Goal: Transaction & Acquisition: Purchase product/service

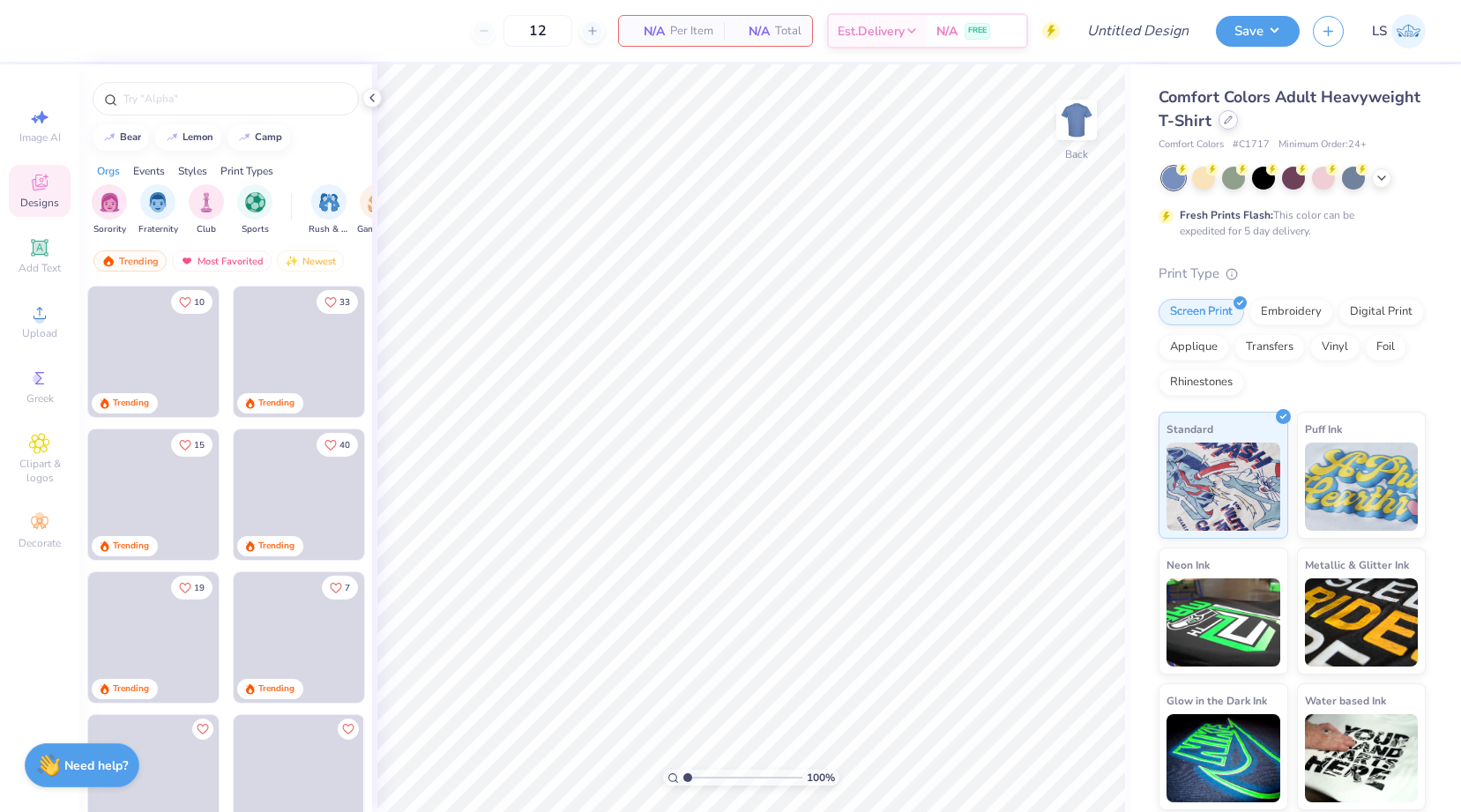
click at [1226, 123] on icon at bounding box center [1228, 120] width 8 height 8
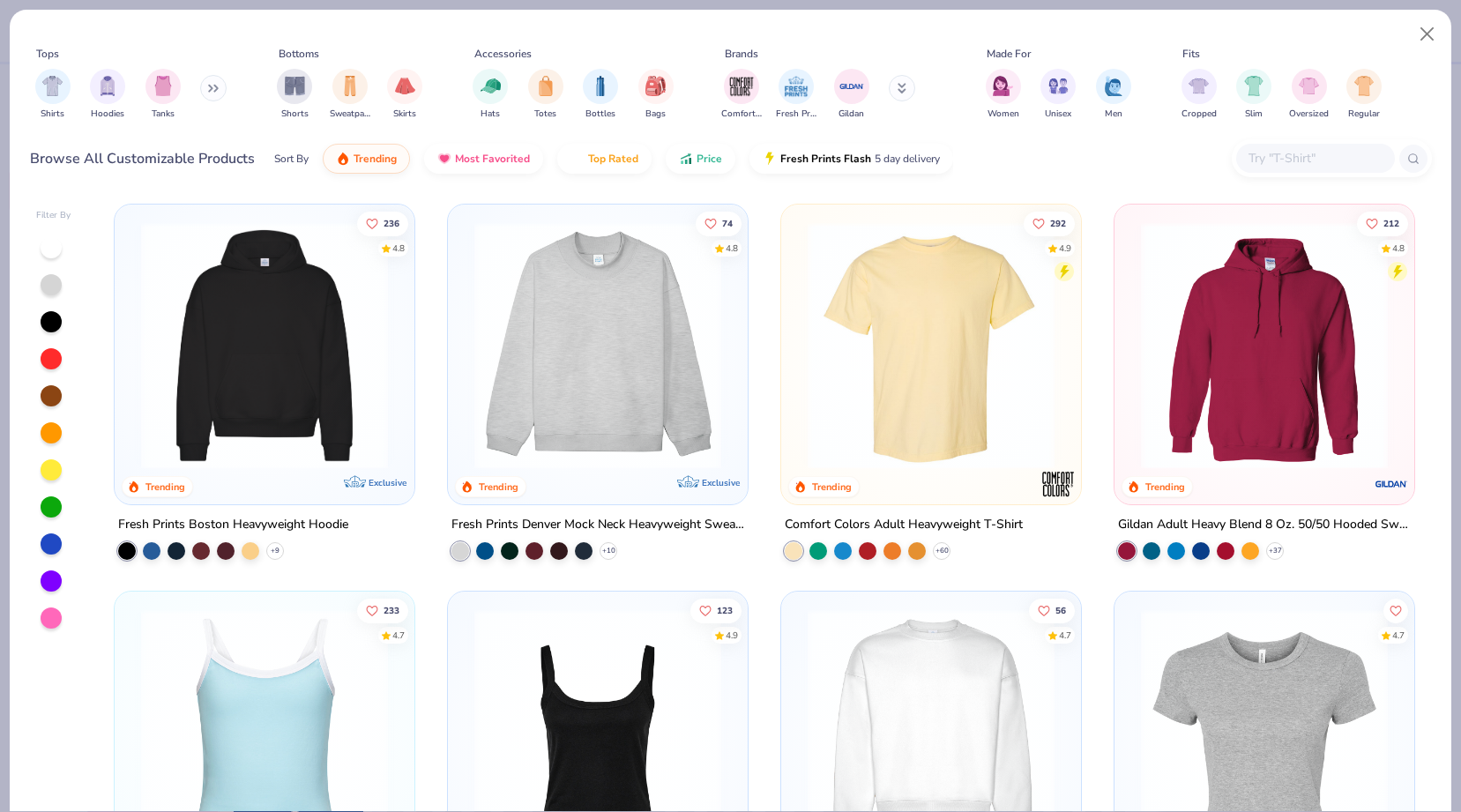
click at [611, 392] on img at bounding box center [597, 346] width 265 height 247
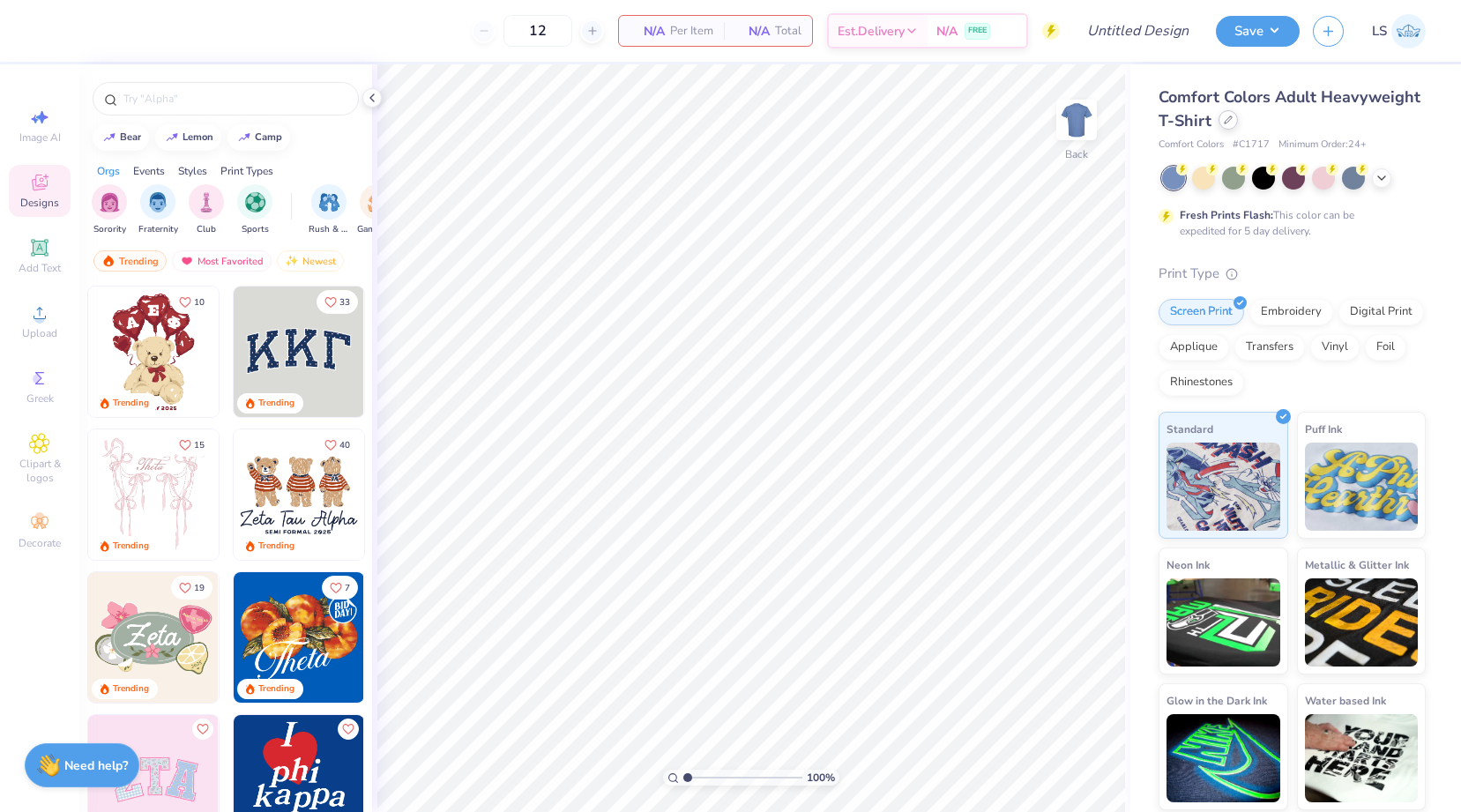
click at [1233, 128] on div at bounding box center [1228, 120] width 20 height 20
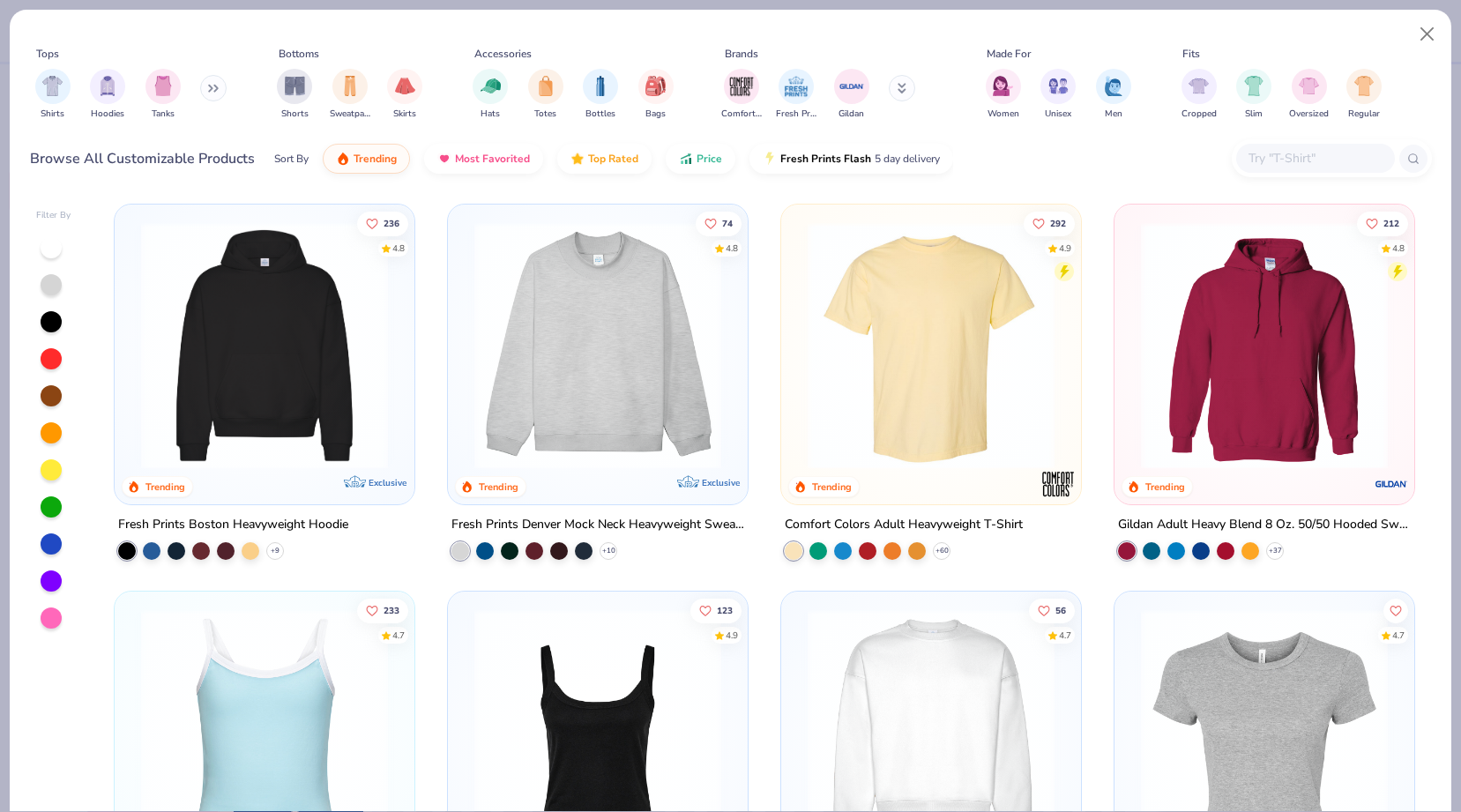
click at [508, 335] on img at bounding box center [597, 346] width 265 height 247
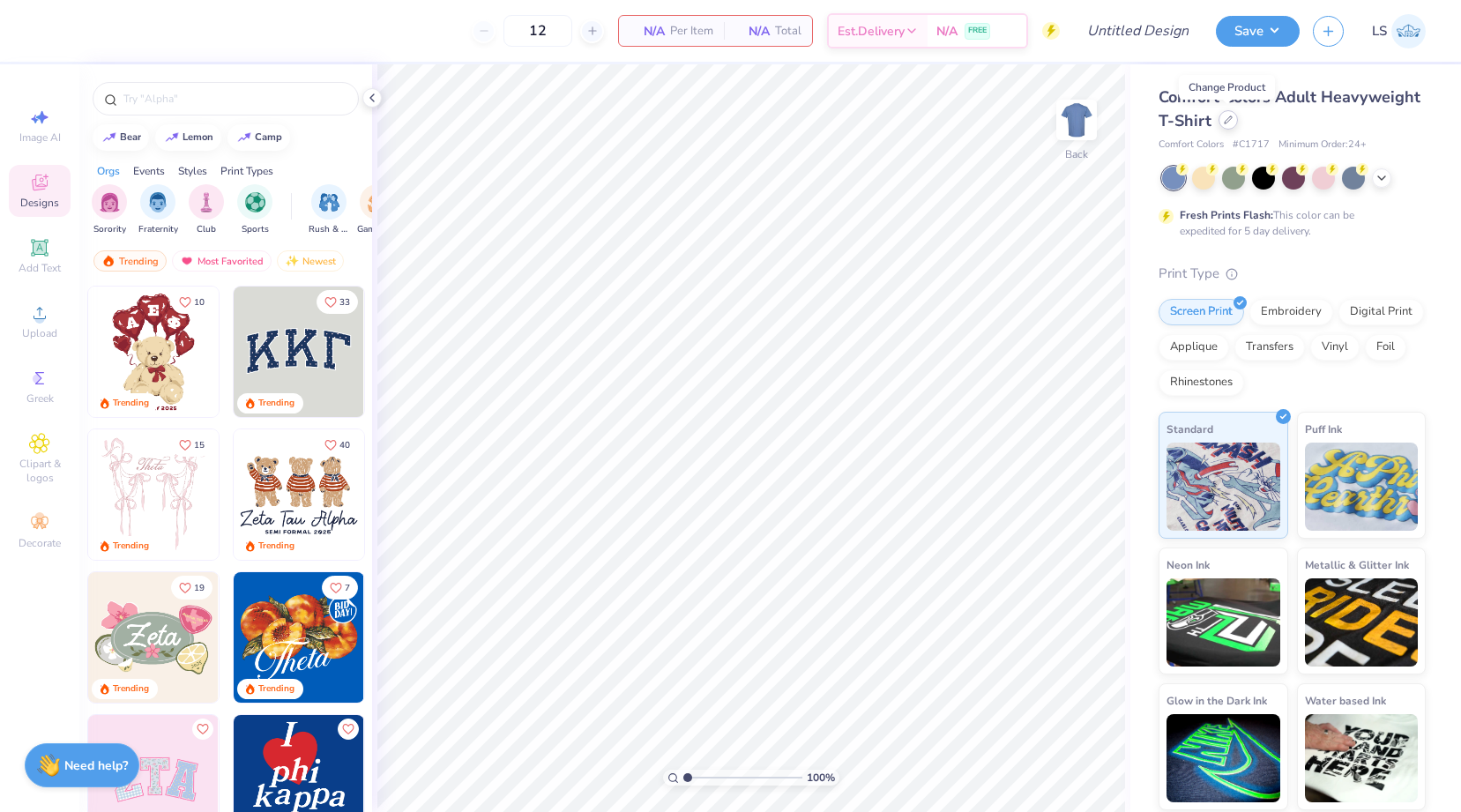
click at [1221, 117] on div at bounding box center [1228, 120] width 20 height 20
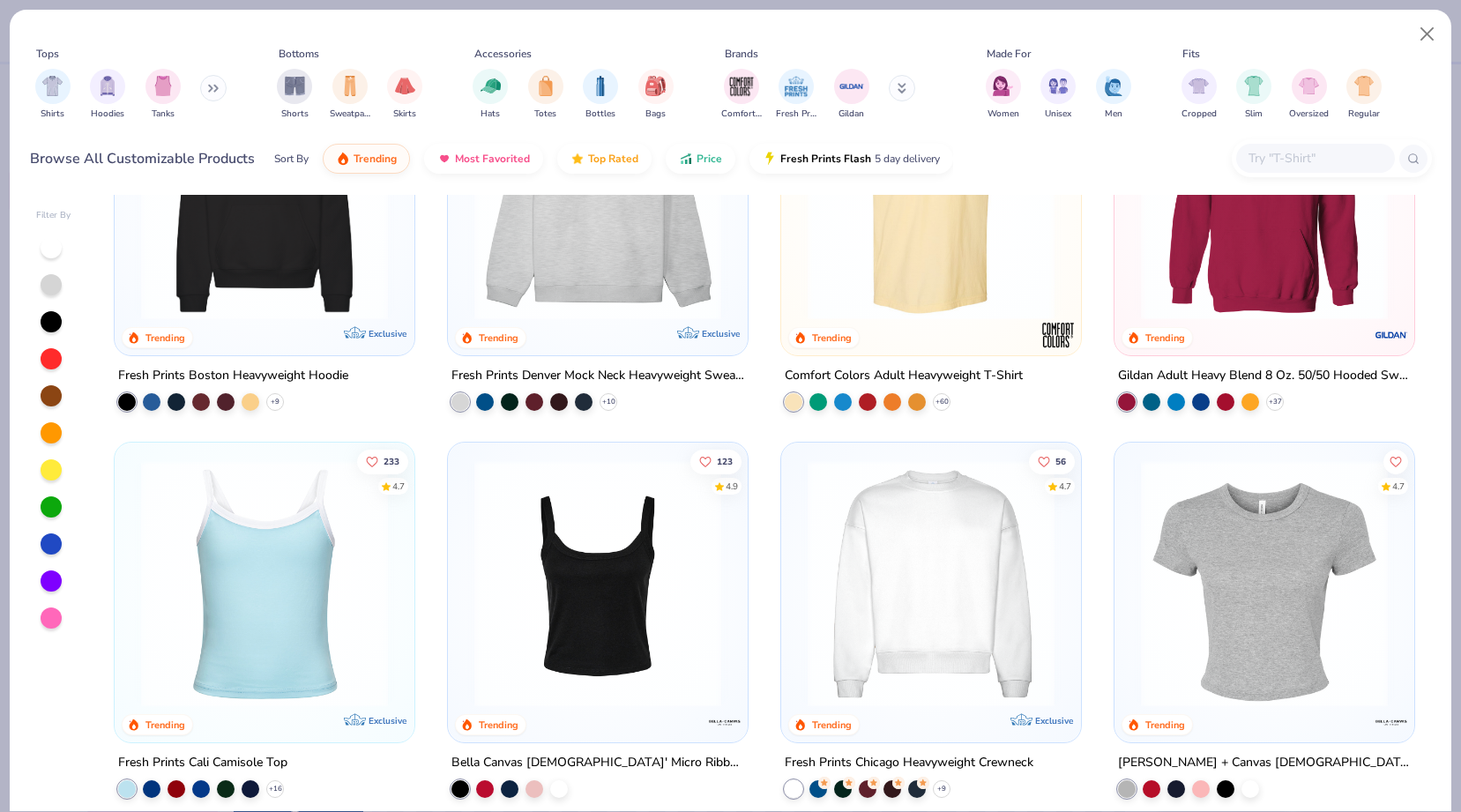
scroll to position [150, 0]
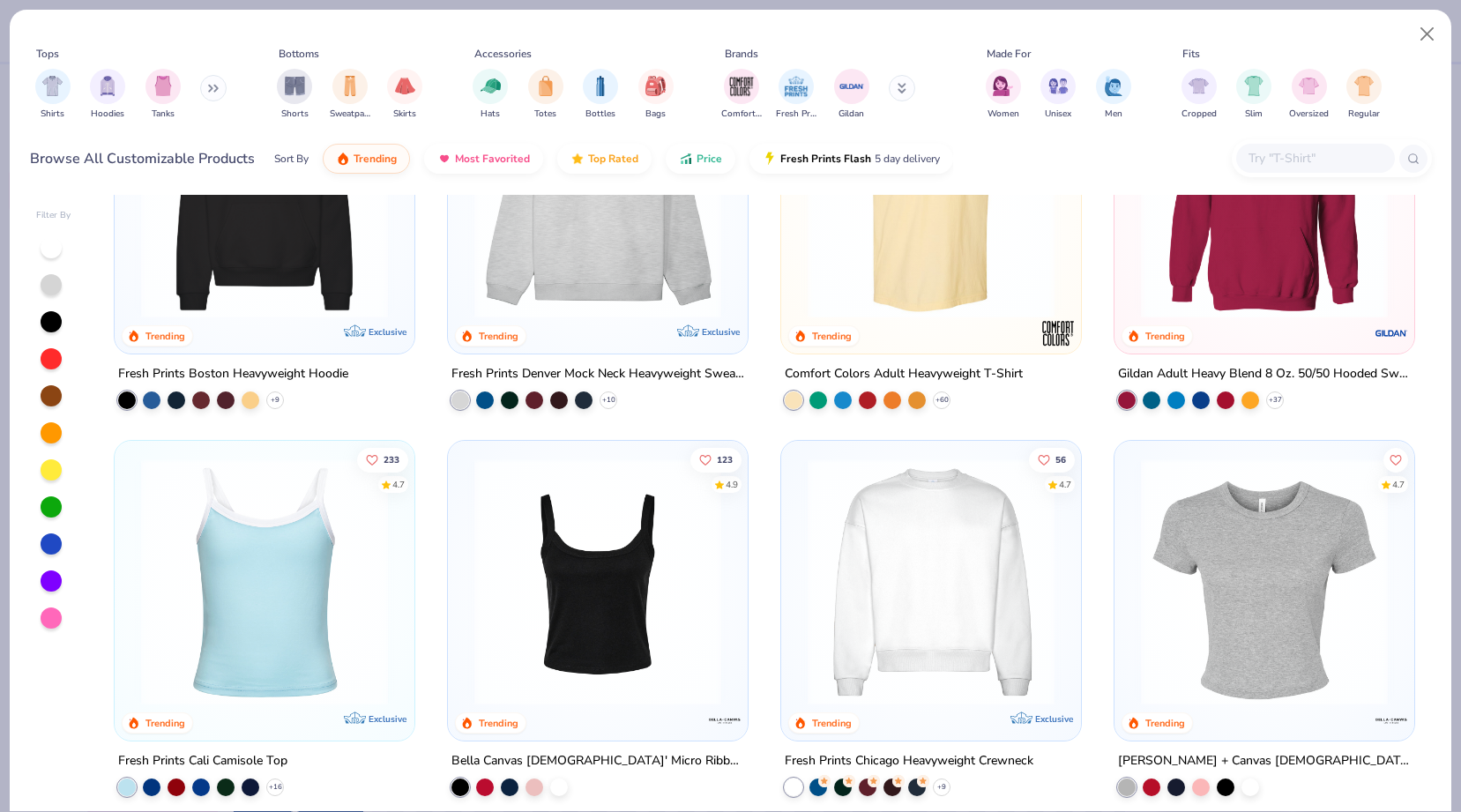
click at [895, 576] on img at bounding box center [931, 582] width 265 height 247
